Goal: Task Accomplishment & Management: Manage account settings

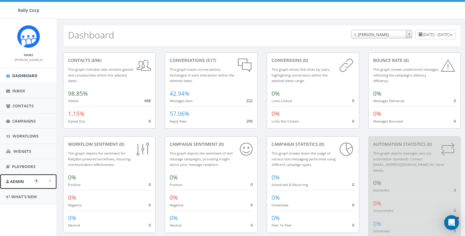
click at [13, 185] on link "Admin" at bounding box center [28, 181] width 57 height 15
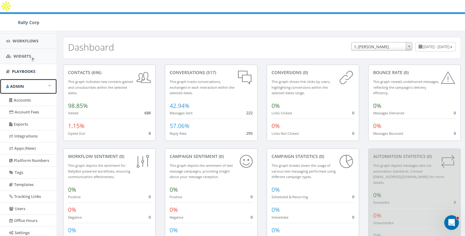
scroll to position [129, 0]
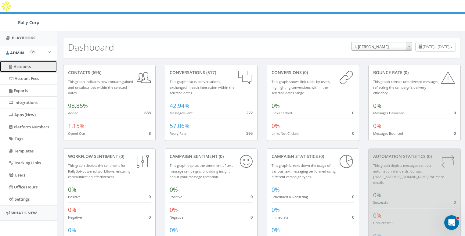
click at [23, 67] on link "Accounts" at bounding box center [28, 67] width 57 height 12
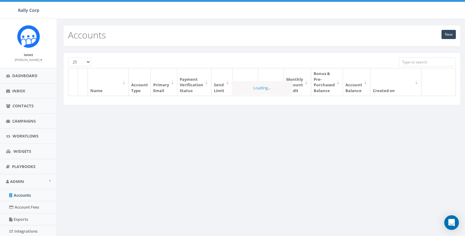
click at [414, 61] on input "search" at bounding box center [427, 61] width 57 height 9
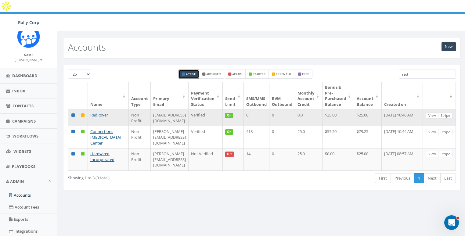
type input "red"
click at [101, 112] on link "RedRover" at bounding box center [99, 114] width 18 height 5
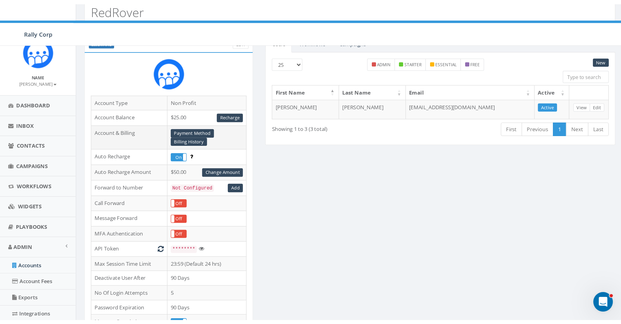
scroll to position [96, 0]
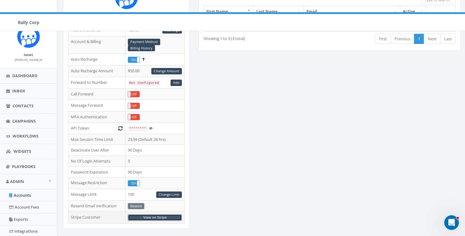
click at [155, 214] on link "View on Stripe" at bounding box center [155, 217] width 54 height 6
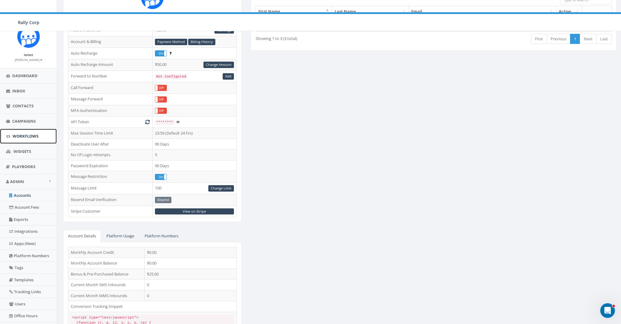
click at [22, 134] on span "Workflows" at bounding box center [26, 135] width 26 height 5
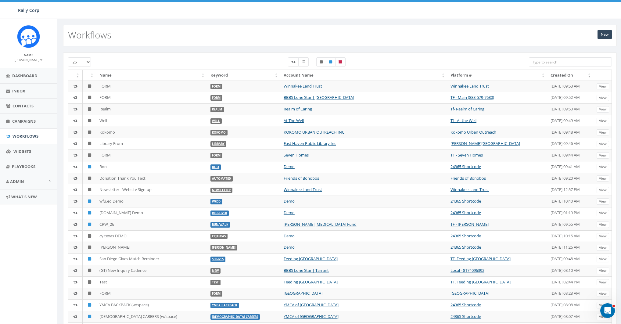
click at [573, 59] on input "search" at bounding box center [570, 61] width 83 height 9
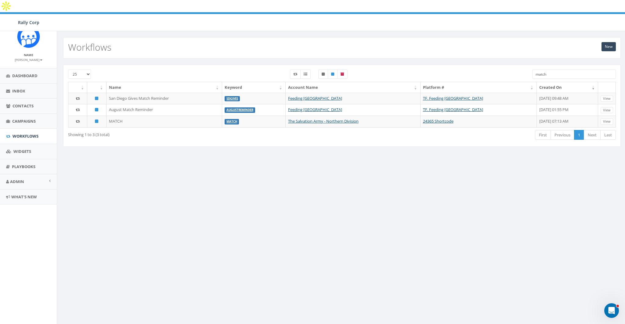
click at [549, 70] on input "match" at bounding box center [574, 74] width 84 height 9
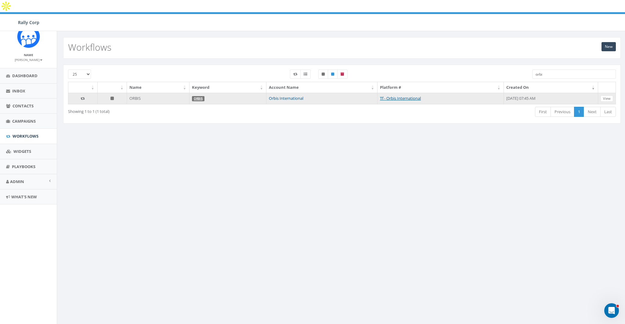
type input "orbi"
click at [270, 95] on link "Orbis International" at bounding box center [286, 97] width 34 height 5
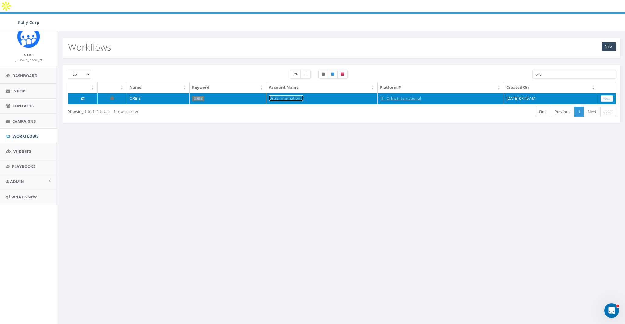
click at [269, 95] on link "Orbis International" at bounding box center [286, 97] width 34 height 5
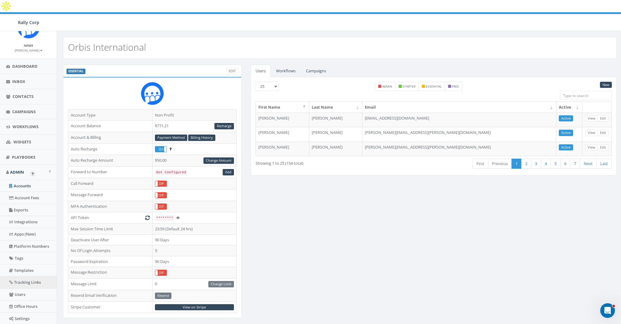
scroll to position [9, 0]
click at [20, 289] on link "Users" at bounding box center [28, 294] width 57 height 12
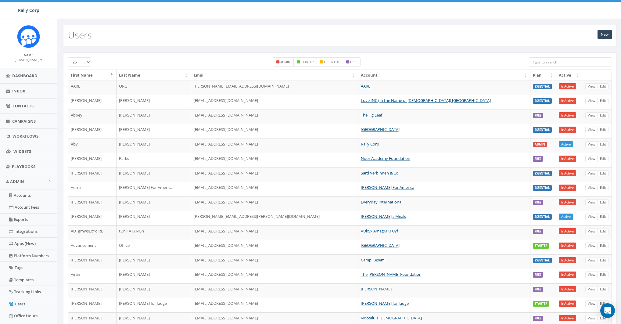
click at [548, 60] on input "search" at bounding box center [570, 61] width 83 height 9
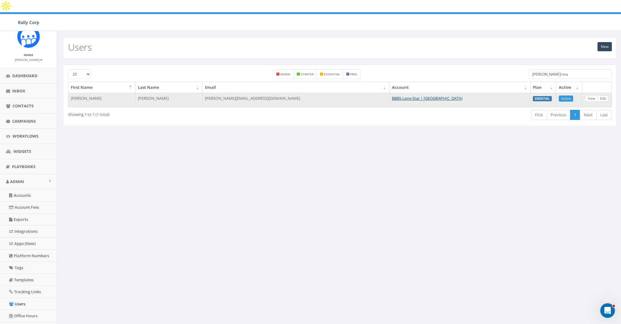
type input "james+tra"
click at [604, 95] on link "Edit" at bounding box center [602, 98] width 11 height 6
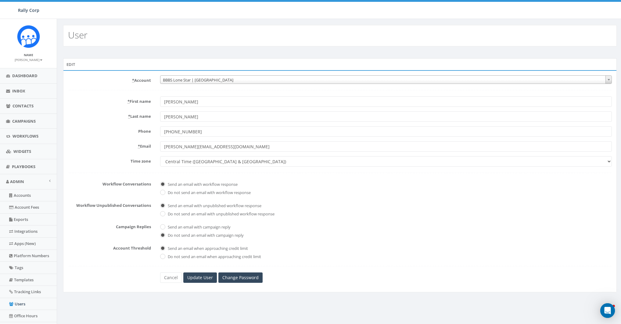
click at [195, 78] on span "BBBS Lone Star | [GEOGRAPHIC_DATA]" at bounding box center [385, 80] width 451 height 9
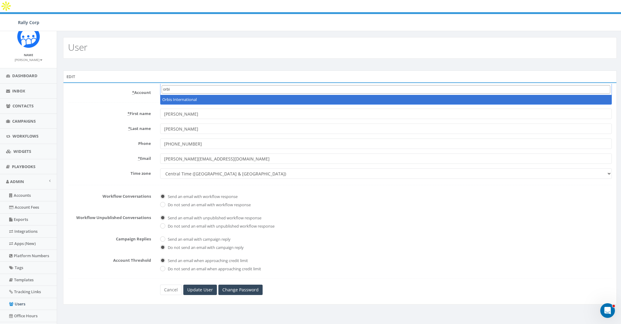
type input "orbi"
select select "1042"
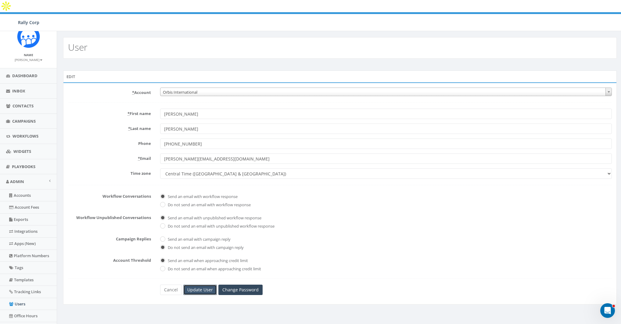
click at [204, 285] on input "Update User" at bounding box center [200, 290] width 34 height 10
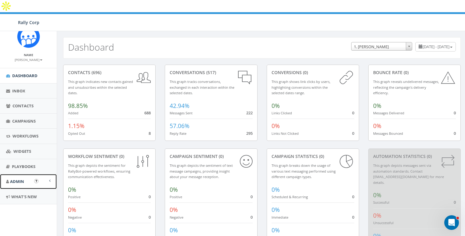
click at [23, 180] on span "Admin" at bounding box center [17, 181] width 14 height 5
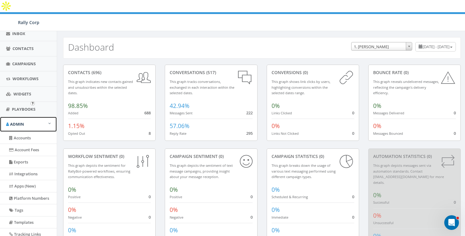
scroll to position [77, 0]
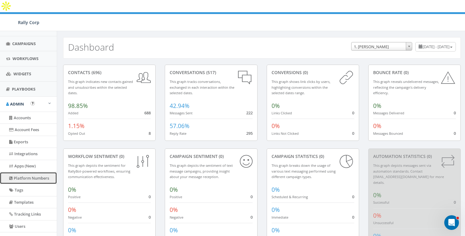
click at [22, 175] on link "Platform Numbers" at bounding box center [28, 178] width 57 height 12
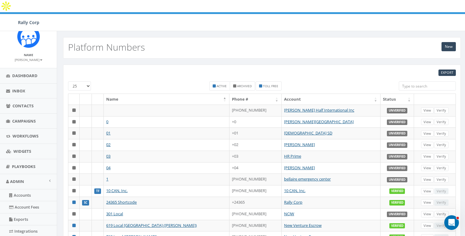
click at [409, 81] on input "search" at bounding box center [427, 85] width 57 height 9
paste input "8337122506"
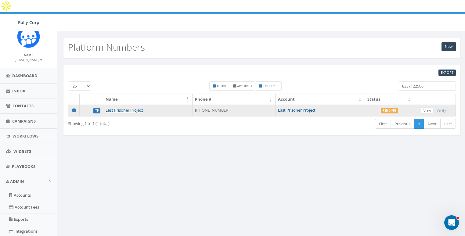
type input "8337122506"
click at [284, 107] on link "Last Prisoner Project" at bounding box center [297, 109] width 38 height 5
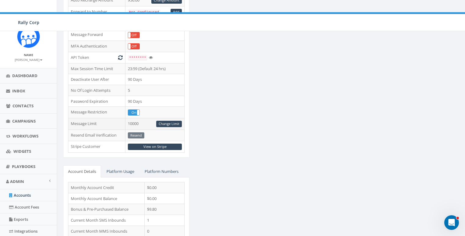
scroll to position [198, 0]
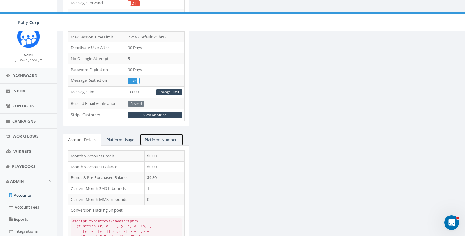
click at [156, 134] on link "Platform Numbers" at bounding box center [162, 140] width 44 height 13
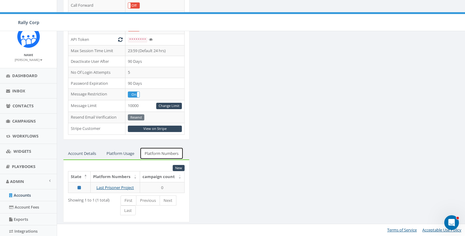
scroll to position [167, 0]
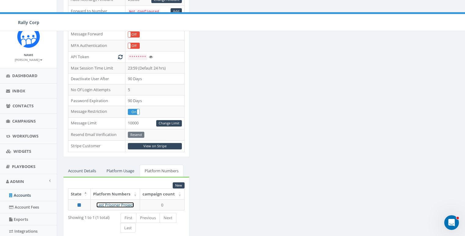
click at [117, 202] on link "Last Prisoner Project" at bounding box center [115, 204] width 38 height 5
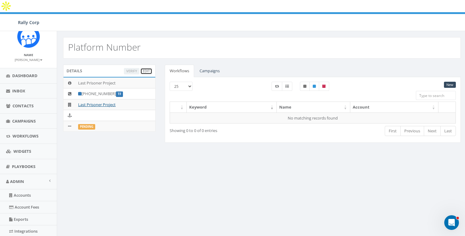
click at [147, 68] on link "Edit" at bounding box center [146, 71] width 12 height 6
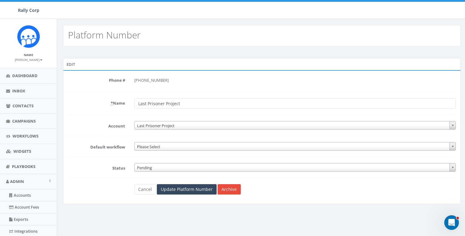
click at [156, 166] on span "Pending" at bounding box center [294, 167] width 321 height 9
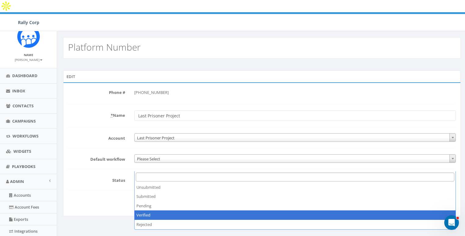
select select "3"
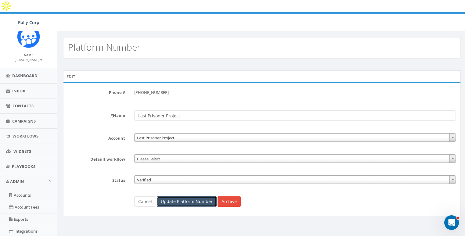
click at [169, 196] on input "Update Platform Number" at bounding box center [187, 201] width 60 height 10
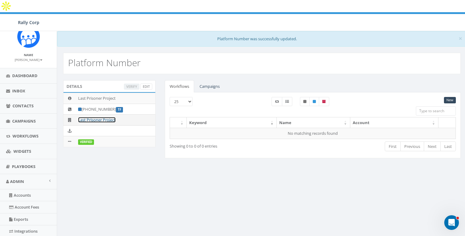
click at [85, 117] on link "Last Prisoner Project" at bounding box center [97, 119] width 38 height 5
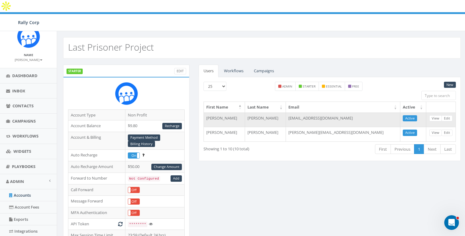
click at [327, 113] on td "accounting@lastprisonerproject.org" at bounding box center [343, 120] width 114 height 15
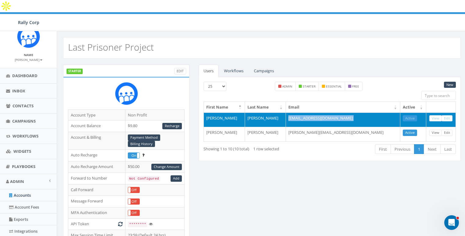
copy tr "accounting@lastprisonerproject.org Active View Edit"
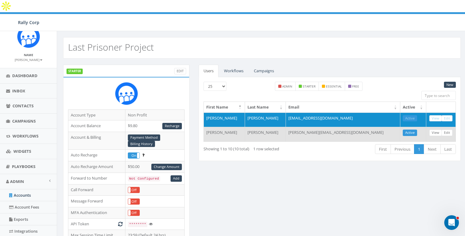
click at [317, 127] on td "sarah@lastprisonerproject.org" at bounding box center [343, 134] width 114 height 15
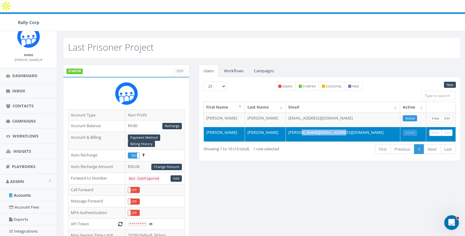
click at [317, 127] on td "sarah@lastprisonerproject.org" at bounding box center [343, 134] width 114 height 15
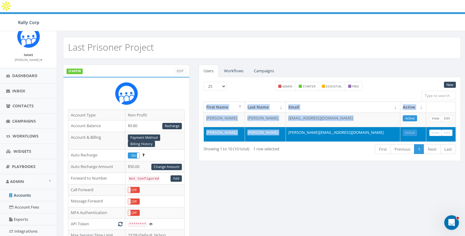
click at [317, 127] on td "sarah@lastprisonerproject.org" at bounding box center [343, 134] width 114 height 15
copy table "First Name Last Name Email Active Lindsay Jaeger accounting@lastprisonerproject…"
click at [327, 113] on td "accounting@lastprisonerproject.org" at bounding box center [343, 120] width 114 height 15
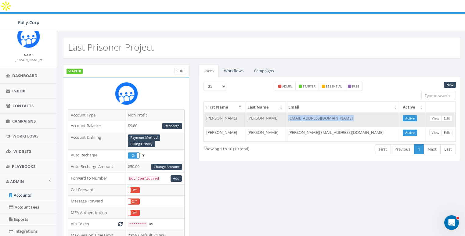
click at [327, 113] on td "accounting@lastprisonerproject.org" at bounding box center [343, 120] width 114 height 15
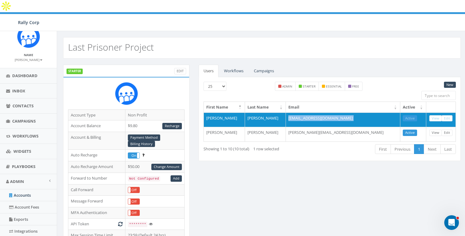
copy tr "accounting@lastprisonerproject.org Active View Edit"
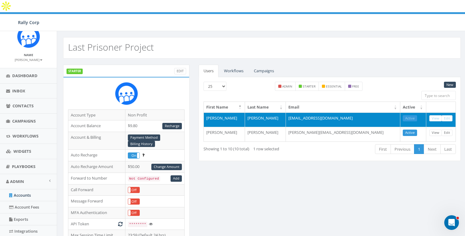
click at [259, 113] on td "Jaeger" at bounding box center [265, 120] width 41 height 15
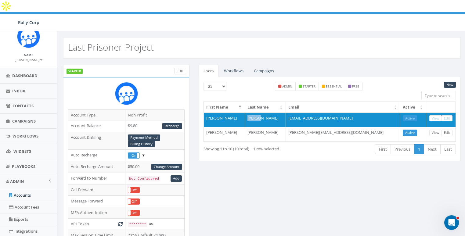
copy td "Jaeger"
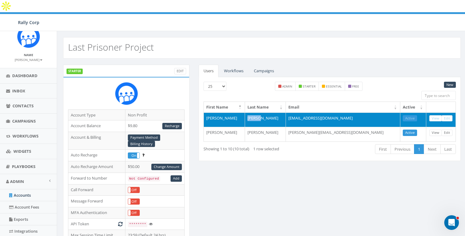
click at [217, 113] on td "Lindsay" at bounding box center [224, 120] width 41 height 15
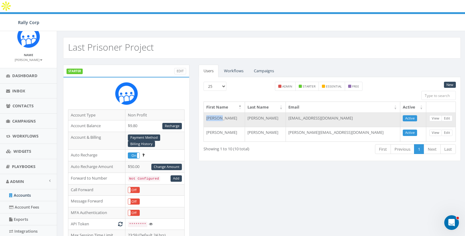
click at [217, 113] on td "Lindsay" at bounding box center [224, 120] width 41 height 15
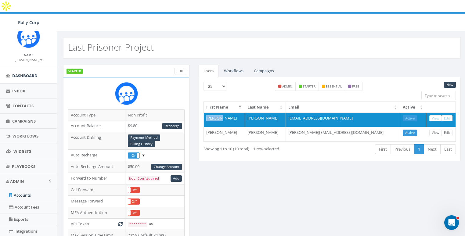
copy td "Lindsay"
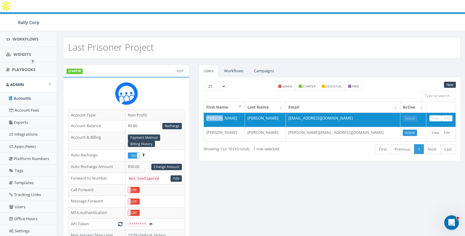
scroll to position [129, 0]
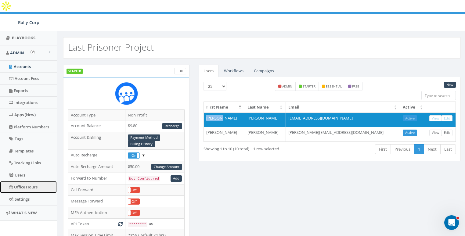
click at [29, 181] on link "Office Hours" at bounding box center [28, 187] width 57 height 12
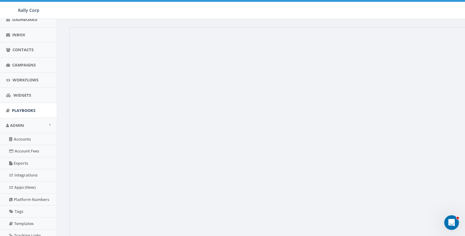
scroll to position [71, 0]
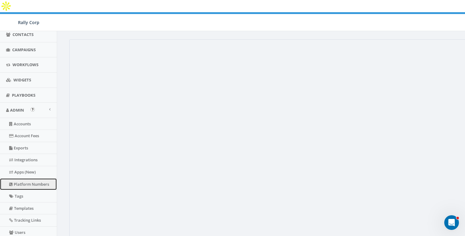
drag, startPoint x: 22, startPoint y: 180, endPoint x: 73, endPoint y: 162, distance: 53.6
click at [23, 179] on link "Platform Numbers" at bounding box center [28, 184] width 57 height 12
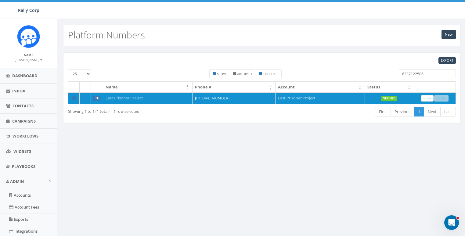
click at [411, 71] on input "8337122506" at bounding box center [427, 73] width 57 height 9
paste input "9846006589"
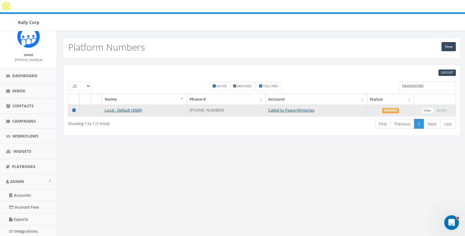
type input "9846006589"
click at [429, 107] on link "View" at bounding box center [427, 110] width 13 height 6
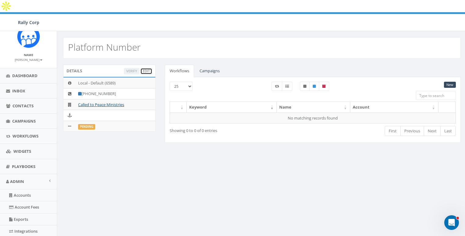
click at [145, 68] on link "Edit" at bounding box center [146, 71] width 12 height 6
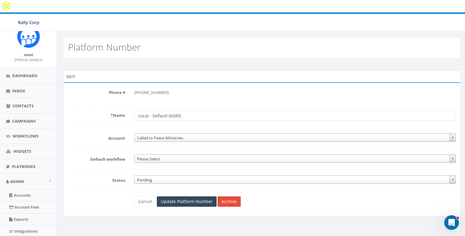
click at [149, 176] on span "Pending" at bounding box center [294, 180] width 321 height 9
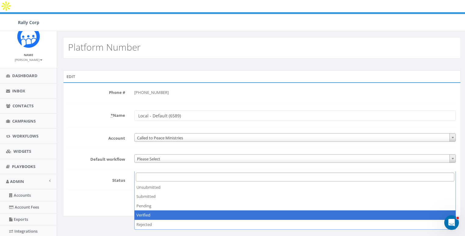
select select "3"
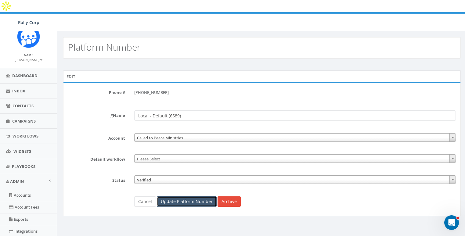
click at [182, 196] on input "Update Platform Number" at bounding box center [187, 201] width 60 height 10
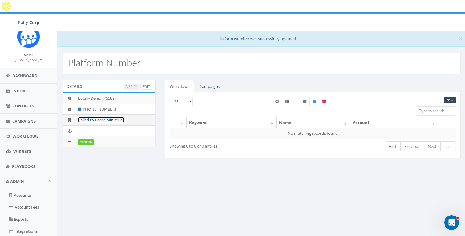
click at [98, 117] on link "Called to Peace Ministries" at bounding box center [101, 119] width 46 height 5
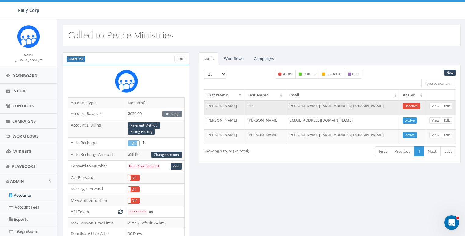
click at [336, 108] on td "[PERSON_NAME][EMAIL_ADDRESS][DOMAIN_NAME]" at bounding box center [343, 107] width 114 height 15
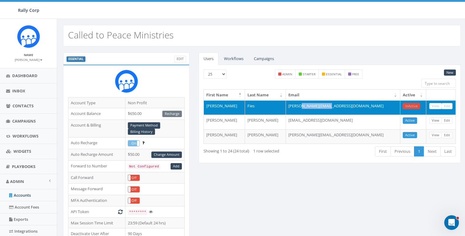
click at [336, 108] on td "diana@calledtopeace.org" at bounding box center [343, 107] width 114 height 15
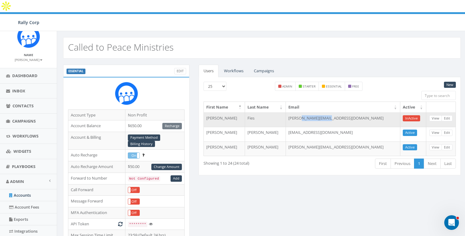
click at [331, 113] on td "diana@calledtopeace.org" at bounding box center [343, 120] width 114 height 15
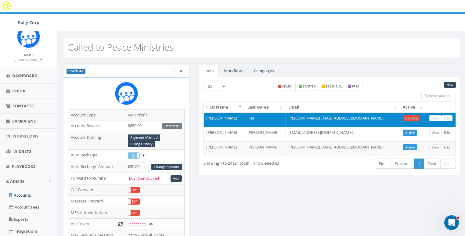
click at [331, 113] on td "diana@calledtopeace.org" at bounding box center [343, 120] width 114 height 15
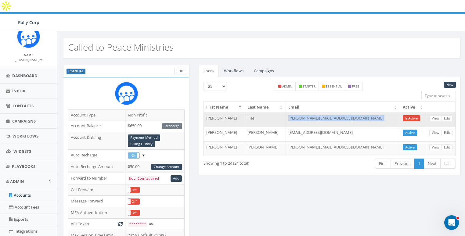
click at [331, 113] on td "diana@calledtopeace.org" at bounding box center [343, 120] width 114 height 15
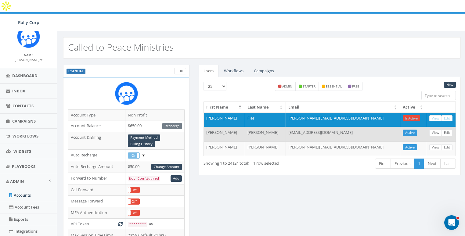
click at [332, 127] on td "maryg@calledtopeace.org" at bounding box center [343, 134] width 114 height 15
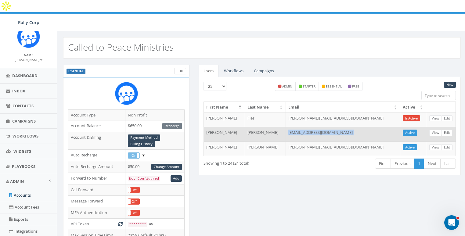
click at [332, 127] on td "maryg@calledtopeace.org" at bounding box center [343, 134] width 114 height 15
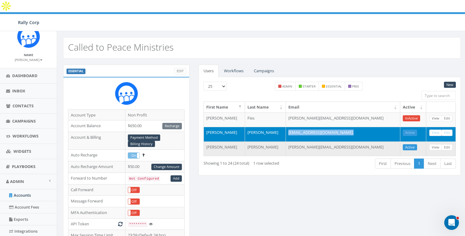
copy tr "maryg@calledtopeace.org Active View Edit"
click at [333, 141] on td "sandra@calledtopeace.org" at bounding box center [343, 148] width 114 height 15
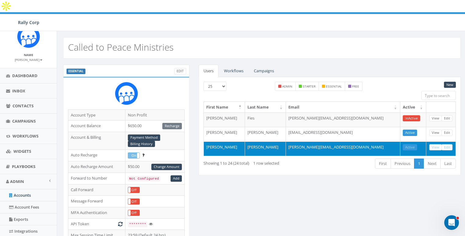
click at [333, 141] on td "sandra@calledtopeace.org" at bounding box center [343, 148] width 114 height 15
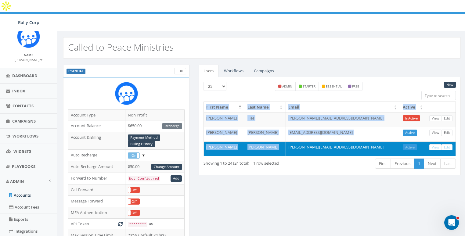
click at [333, 141] on td "sandra@calledtopeace.org" at bounding box center [343, 148] width 114 height 15
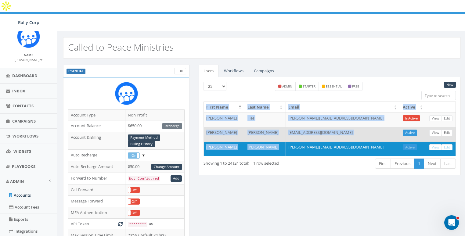
copy table "First Name Last Name Email Active Diana Fies diana@calledtopeace.org InActive V…"
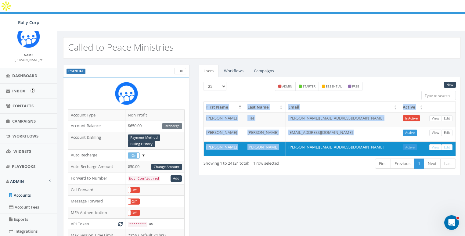
scroll to position [129, 0]
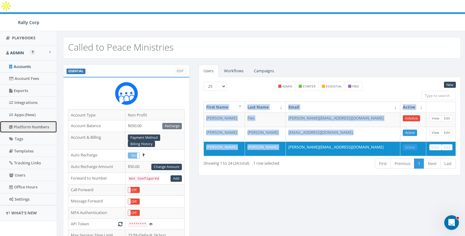
click at [24, 124] on link "Platform Numbers" at bounding box center [28, 127] width 57 height 12
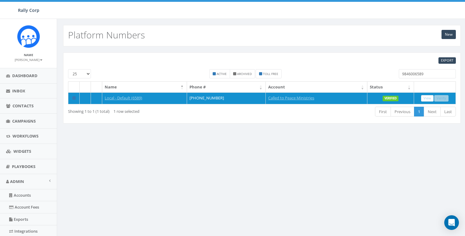
click at [422, 70] on input "9846006589" at bounding box center [427, 73] width 57 height 9
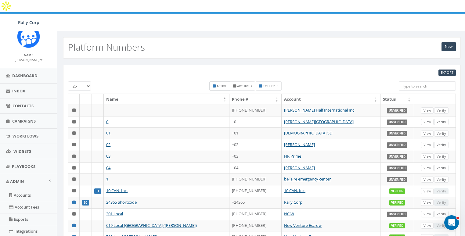
click at [216, 81] on label "Active" at bounding box center [219, 85] width 21 height 9
checkbox input "true"
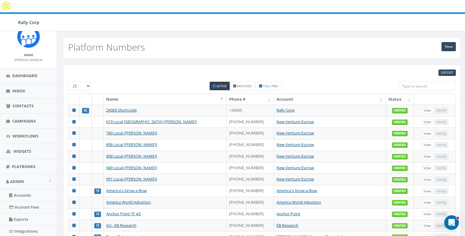
click at [389, 94] on th "Status" at bounding box center [400, 99] width 28 height 11
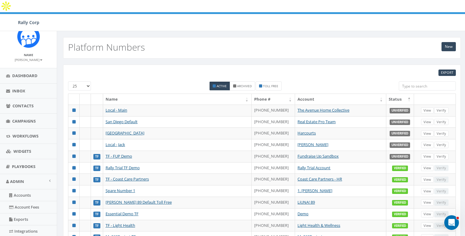
click at [393, 94] on th "Status" at bounding box center [400, 99] width 28 height 11
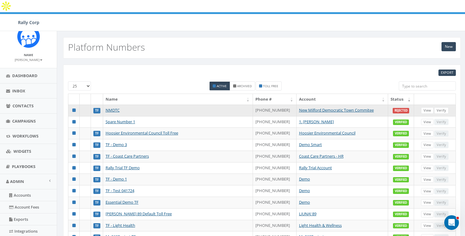
drag, startPoint x: 283, startPoint y: 96, endPoint x: 258, endPoint y: 98, distance: 24.7
click at [258, 105] on td "[PHONE_NUMBER]" at bounding box center [275, 111] width 44 height 12
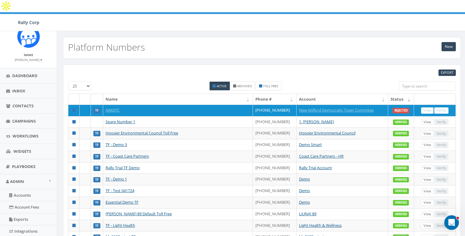
copy td "[PHONE_NUMBER]"
click at [396, 94] on th "Status" at bounding box center [401, 99] width 26 height 11
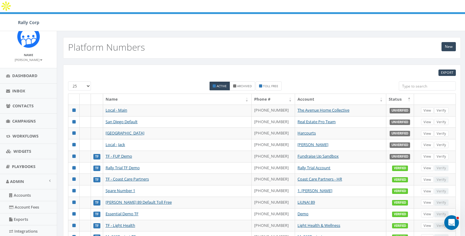
click at [394, 94] on th "Status" at bounding box center [400, 99] width 28 height 11
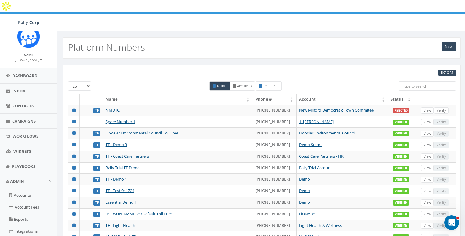
click at [419, 81] on input "search" at bounding box center [427, 85] width 57 height 9
paste input "8337122506"
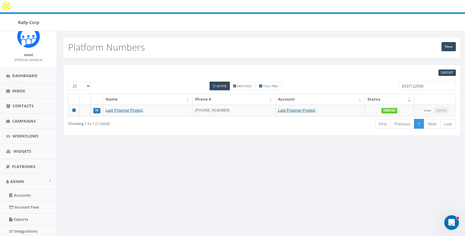
type input "8337122506"
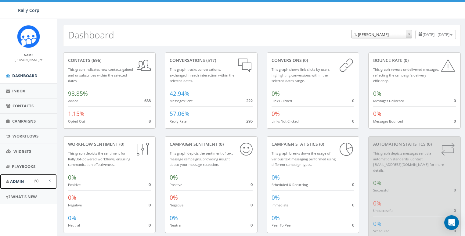
click at [11, 184] on link "Admin" at bounding box center [28, 181] width 57 height 15
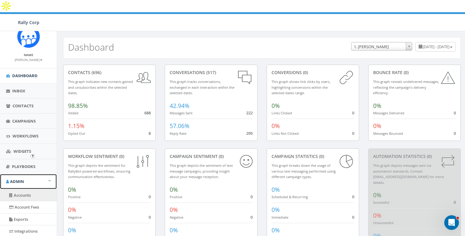
scroll to position [95, 0]
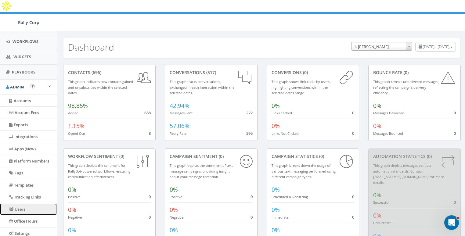
click at [22, 208] on link "Users" at bounding box center [28, 209] width 57 height 12
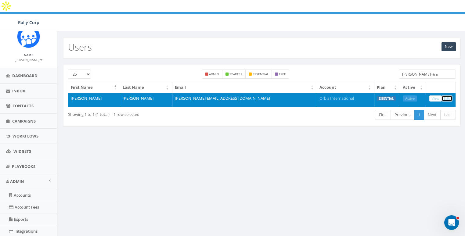
click at [448, 95] on link "Edit" at bounding box center [446, 98] width 11 height 6
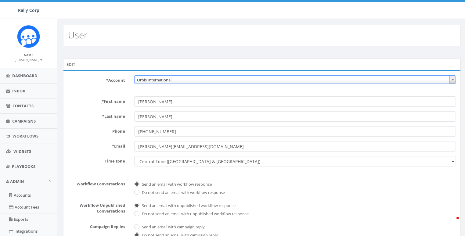
click at [163, 78] on span "Orbis International" at bounding box center [294, 80] width 321 height 9
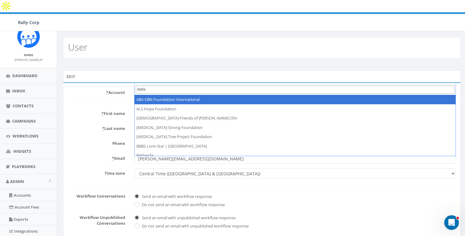
type input "dallas"
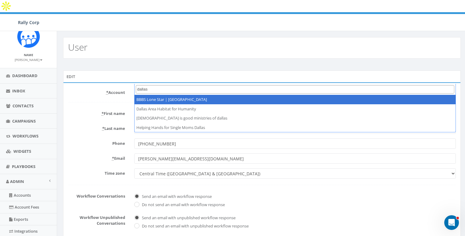
select select "1365"
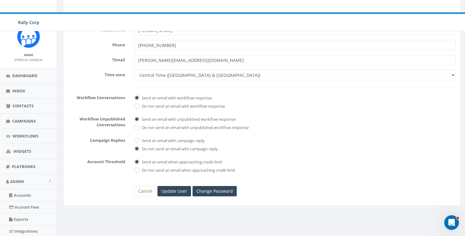
scroll to position [129, 0]
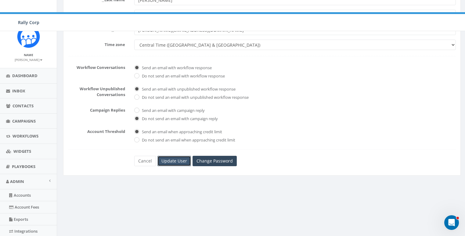
click at [172, 156] on input "Update User" at bounding box center [174, 161] width 34 height 10
